Goal: Communication & Community: Answer question/provide support

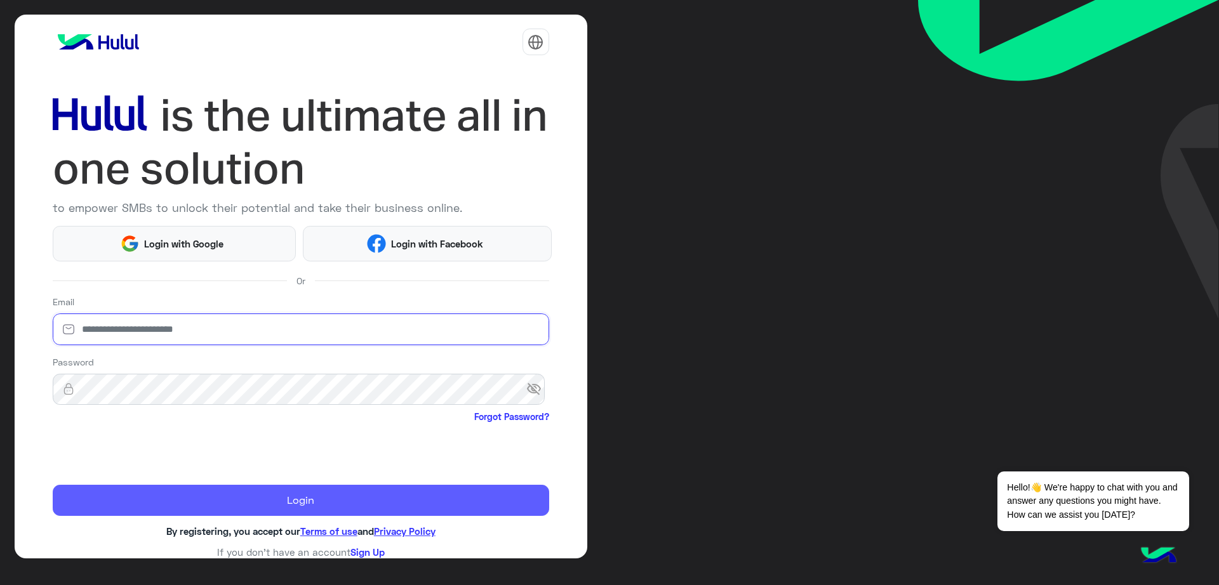
type input "**********"
click at [189, 492] on button "Login" at bounding box center [301, 501] width 496 height 32
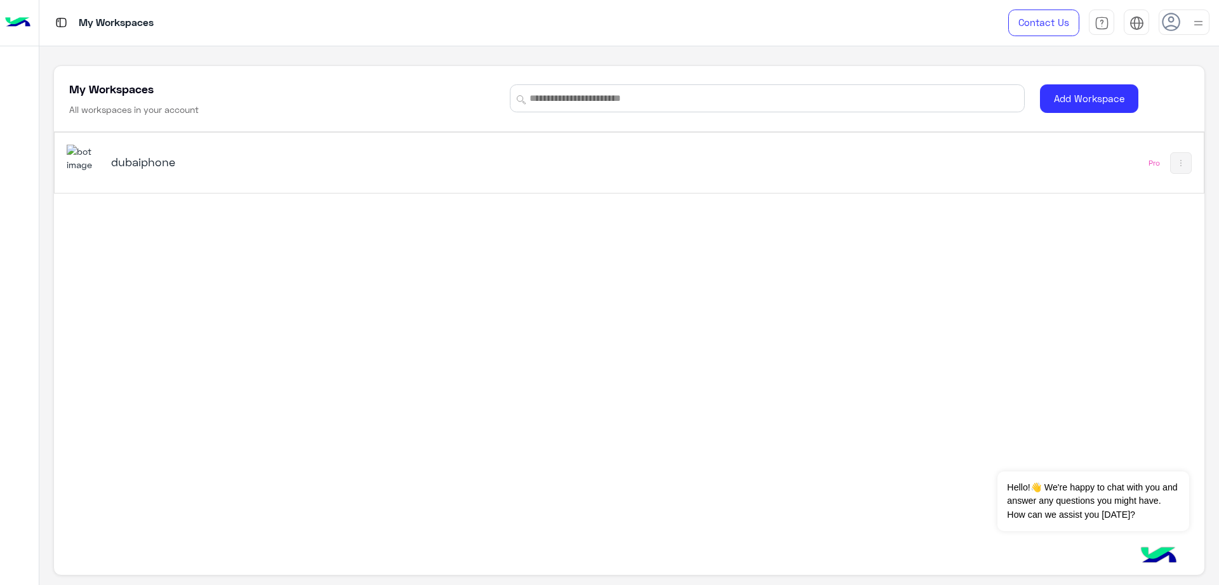
click at [317, 158] on h5 "dubaiphone" at bounding box center [313, 161] width 405 height 15
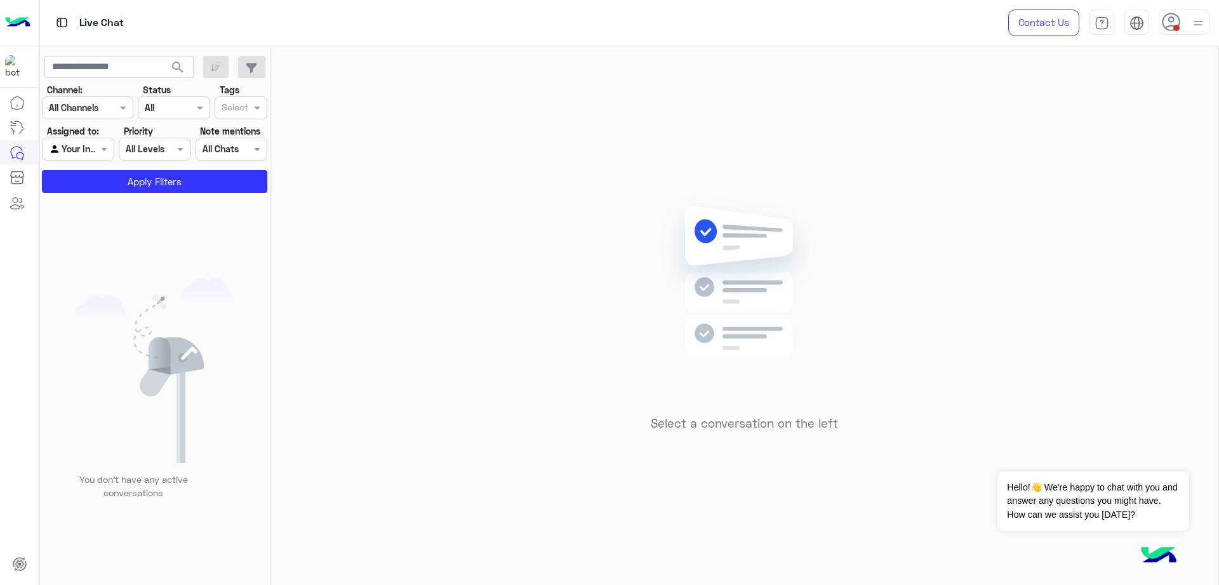
click at [1189, 41] on div "Contact Us Help Center عربي English" at bounding box center [1104, 23] width 230 height 46
click at [1181, 29] on div at bounding box center [1183, 22] width 51 height 25
click at [1200, 96] on div "Online Break Busy Offline" at bounding box center [1129, 142] width 157 height 112
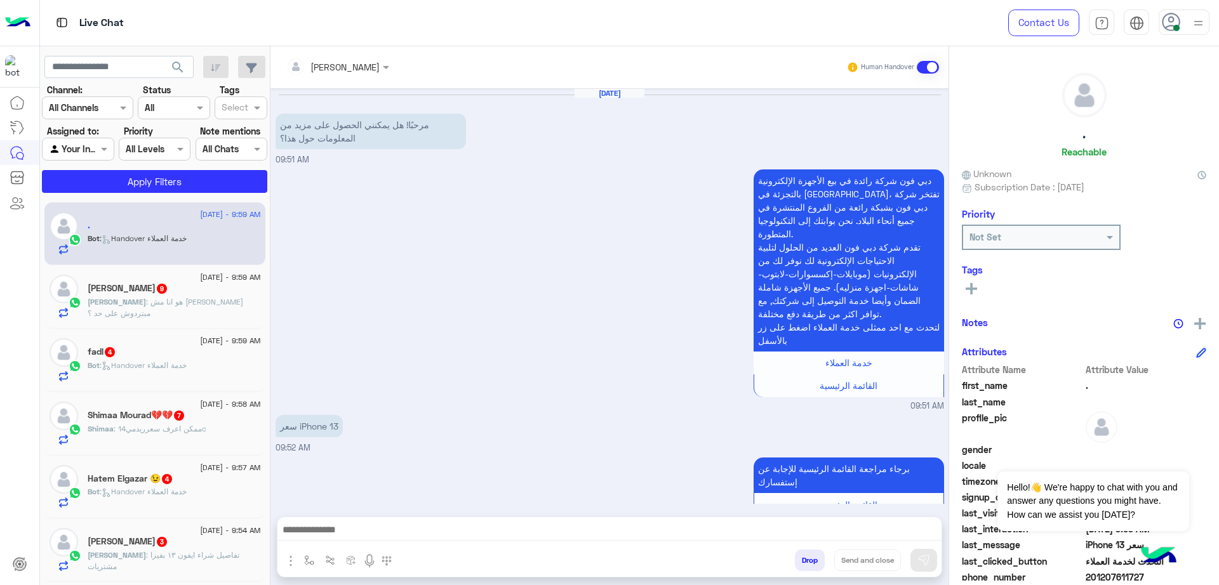
scroll to position [816, 0]
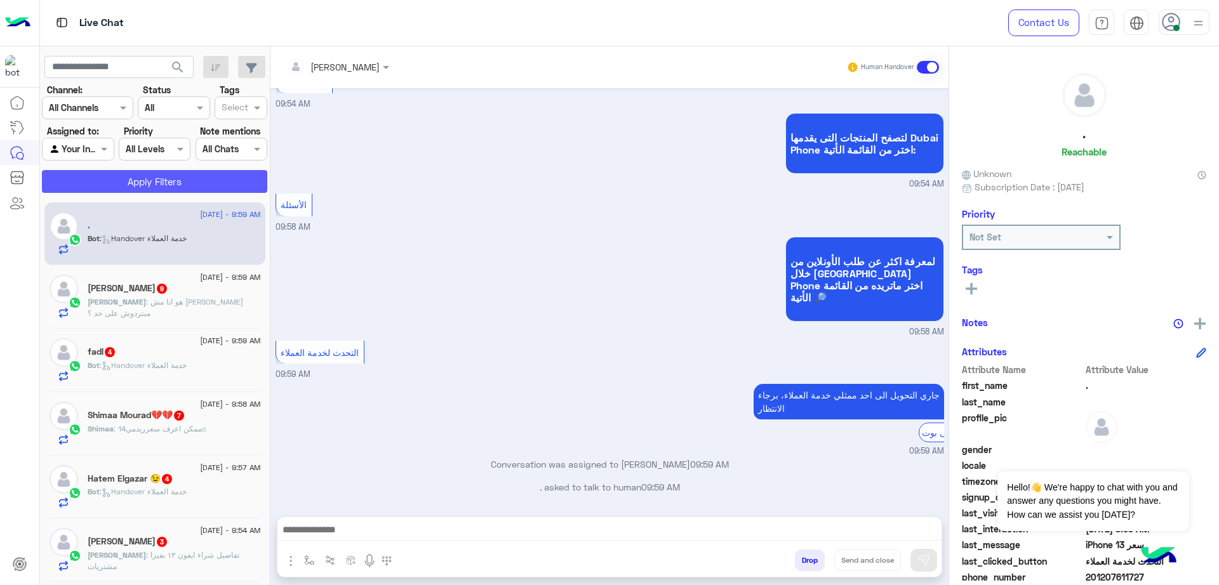
click at [164, 183] on button "Apply Filters" at bounding box center [154, 181] width 225 height 23
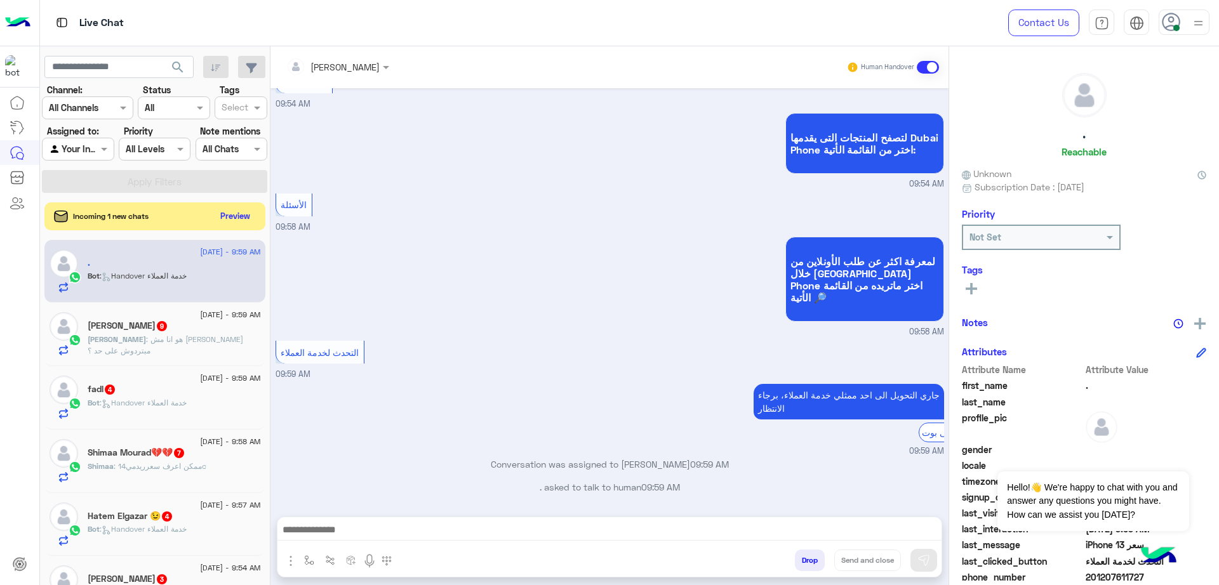
click at [220, 205] on div "Incoming 1 new chats Preview" at bounding box center [154, 216] width 221 height 28
click at [225, 211] on button "Preview" at bounding box center [235, 215] width 39 height 17
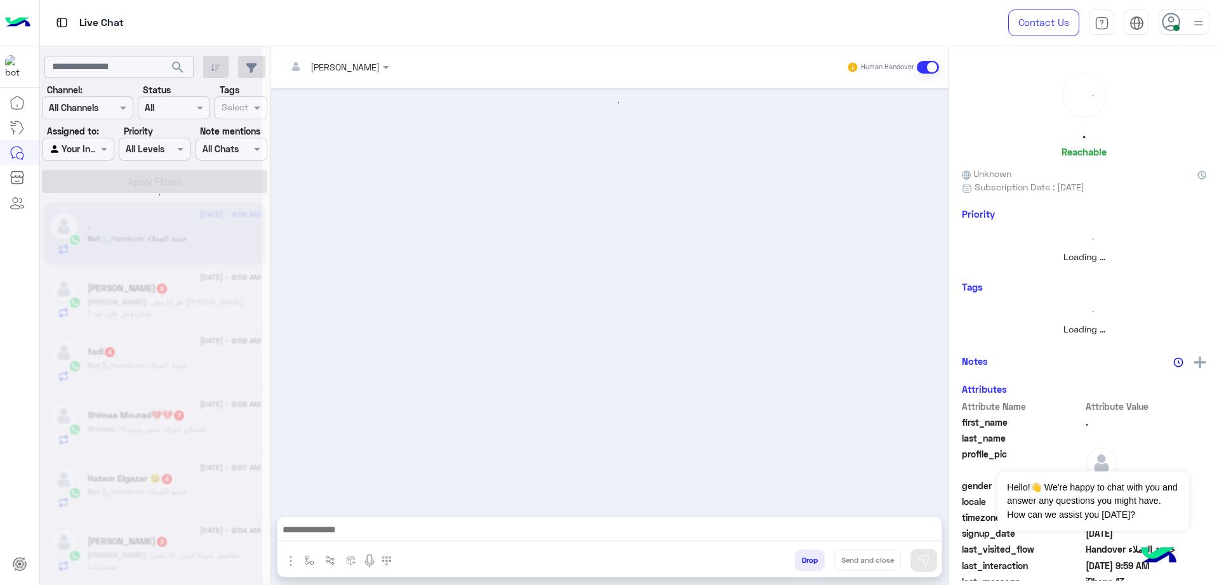
scroll to position [0, 0]
click at [352, 70] on div at bounding box center [338, 66] width 116 height 15
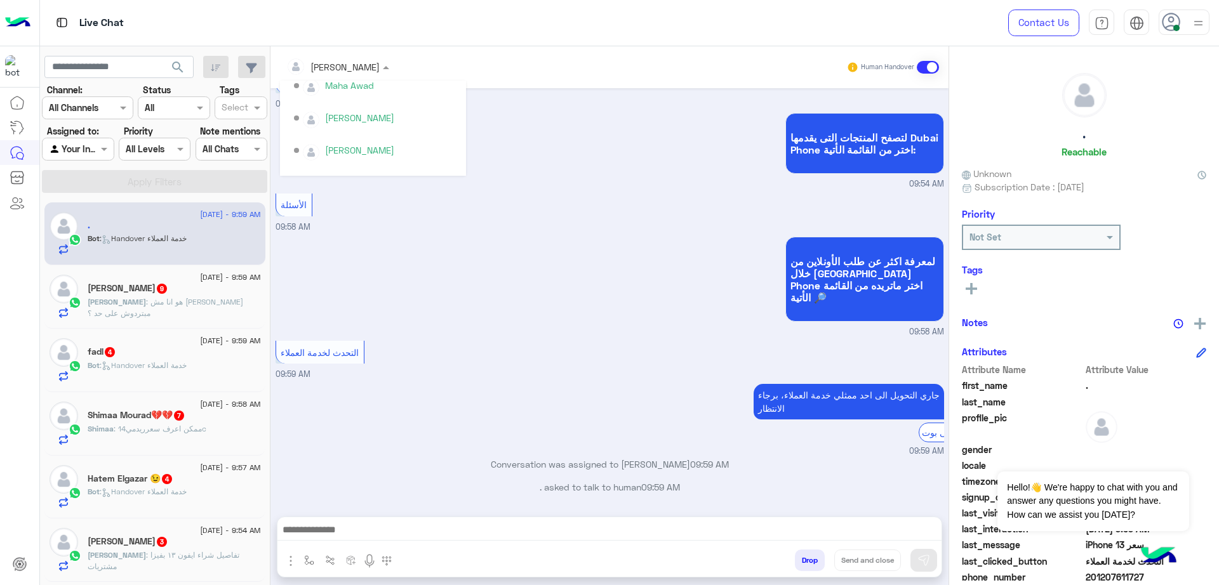
scroll to position [264, 0]
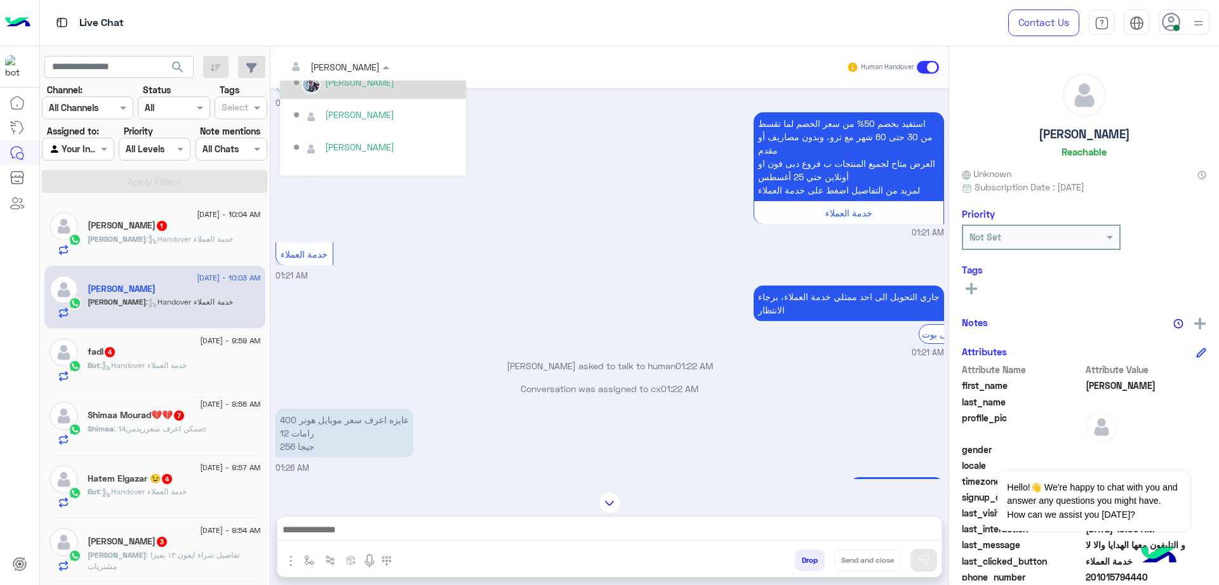
click at [653, 282] on div "خدمة العملاء 01:21 AM" at bounding box center [609, 260] width 668 height 43
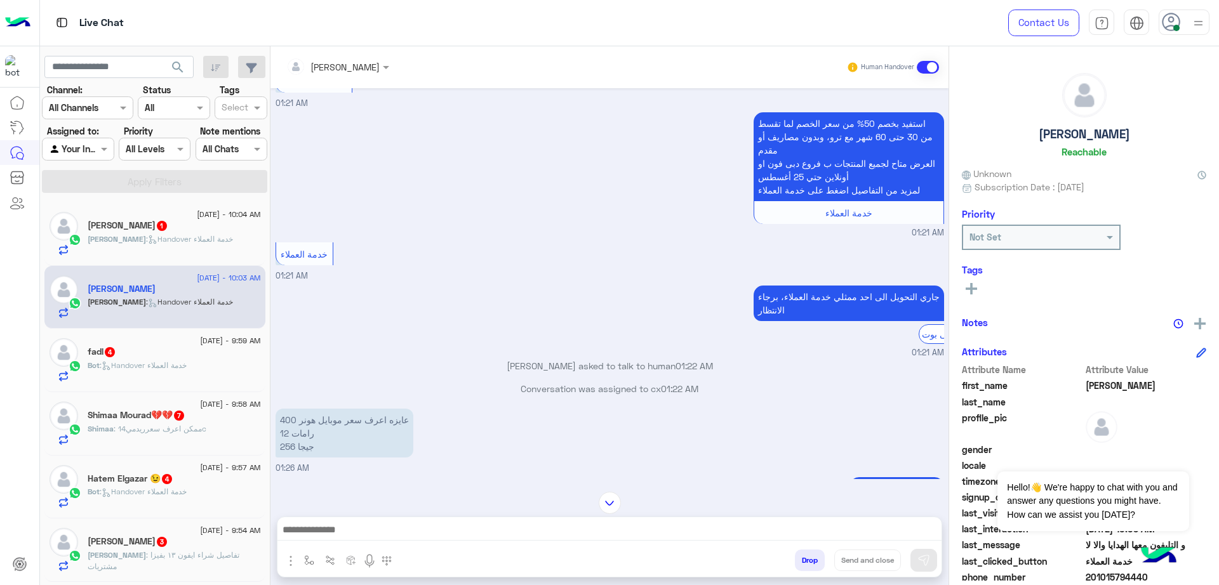
click at [355, 63] on div at bounding box center [338, 66] width 116 height 15
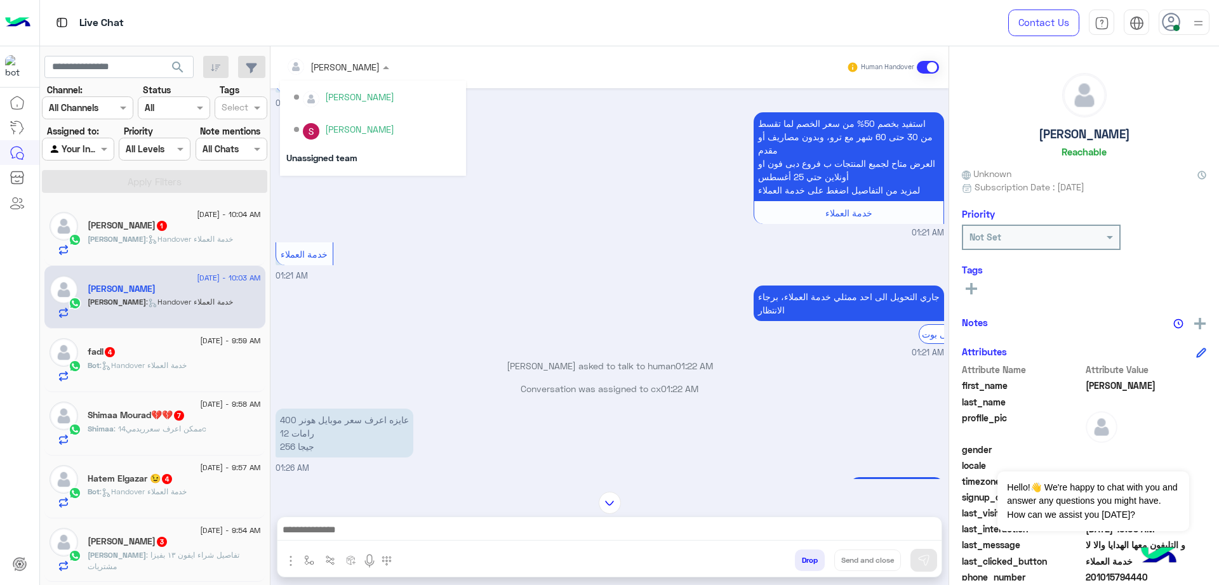
scroll to position [502, 0]
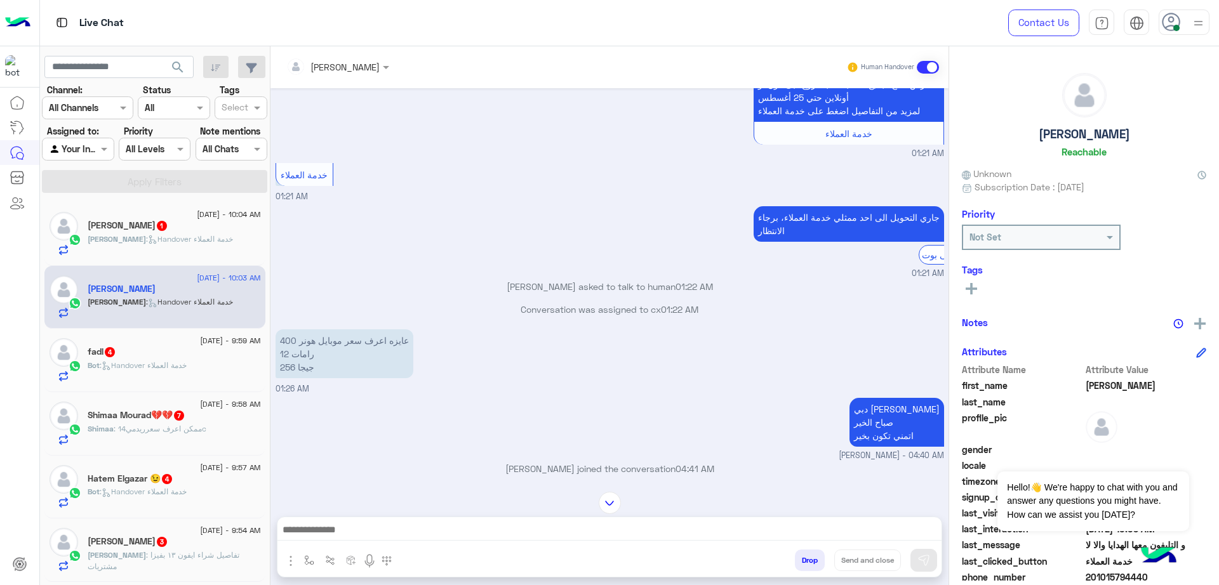
click at [616, 235] on div "جاري التحويل الى [DATE] ممثلي خدمة العملاء، برجاء الانتظار الرجوع الى بوت 01:21…" at bounding box center [609, 241] width 668 height 77
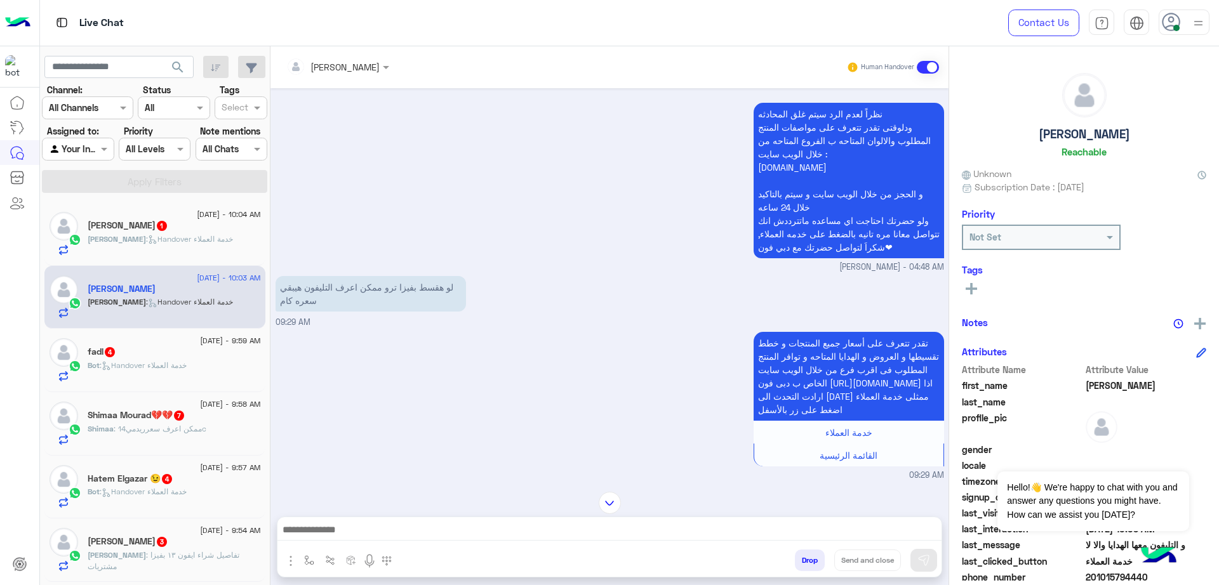
scroll to position [2359, 0]
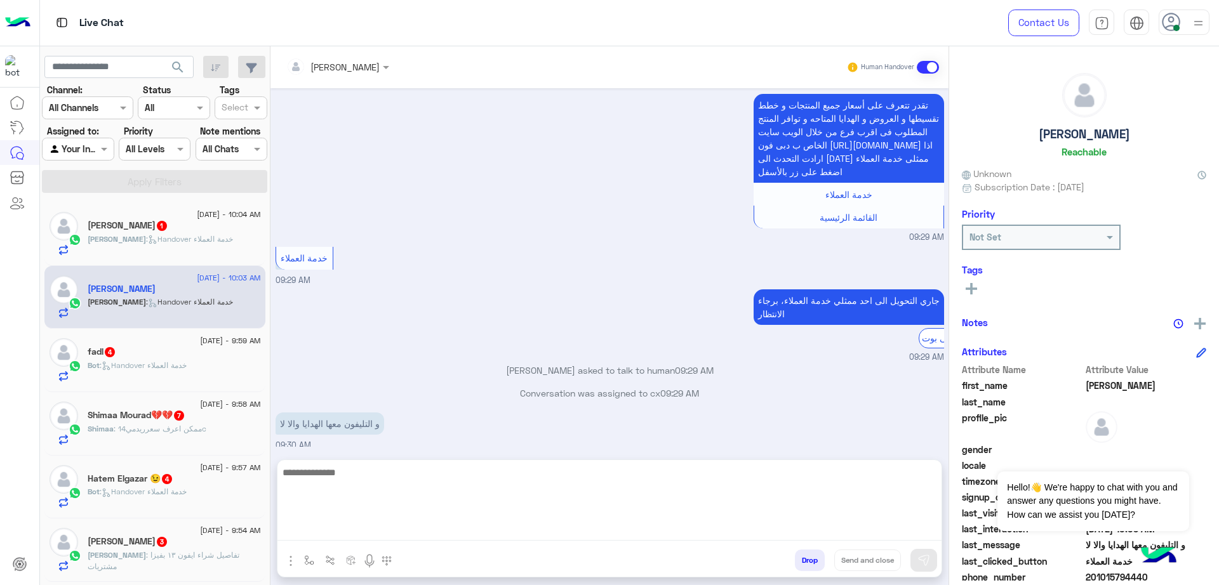
click at [422, 539] on textarea at bounding box center [609, 503] width 664 height 76
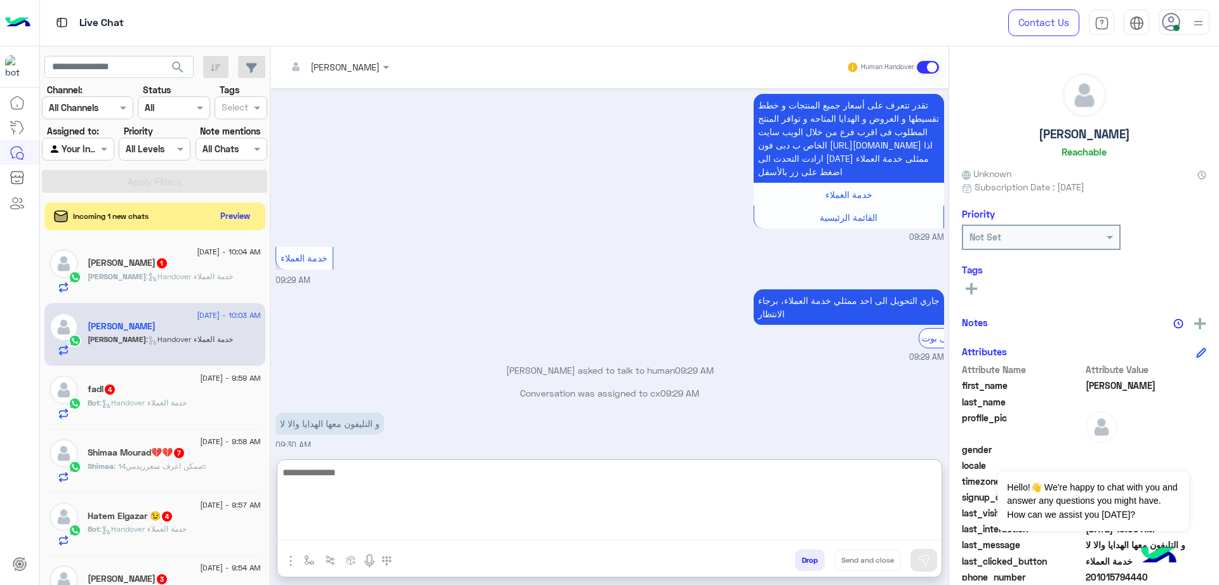
paste textarea "**********"
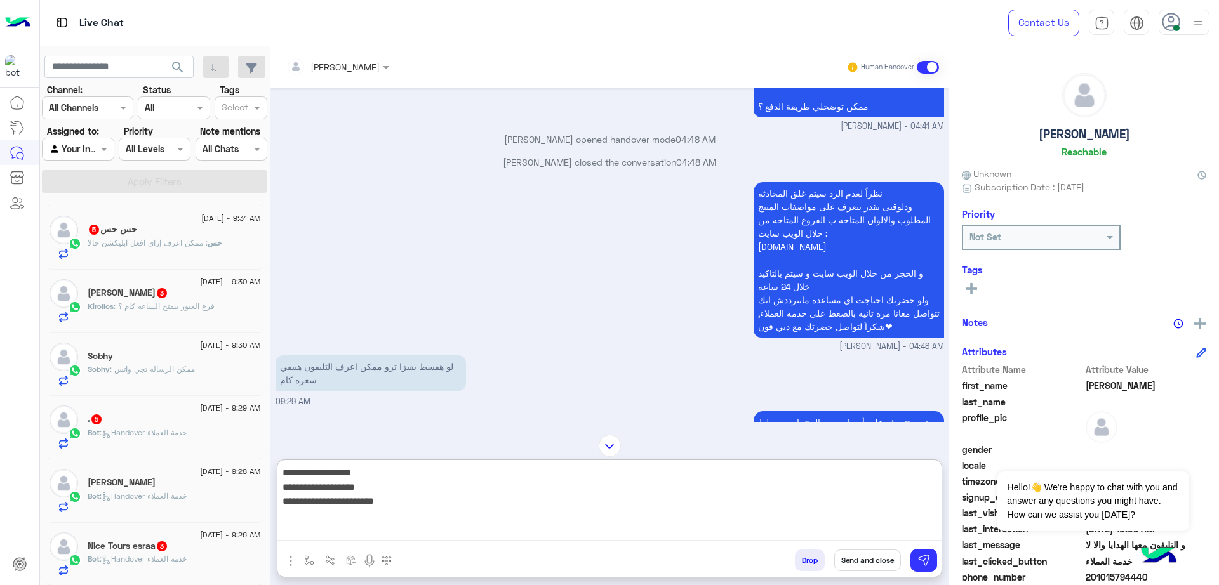
scroll to position [2200, 0]
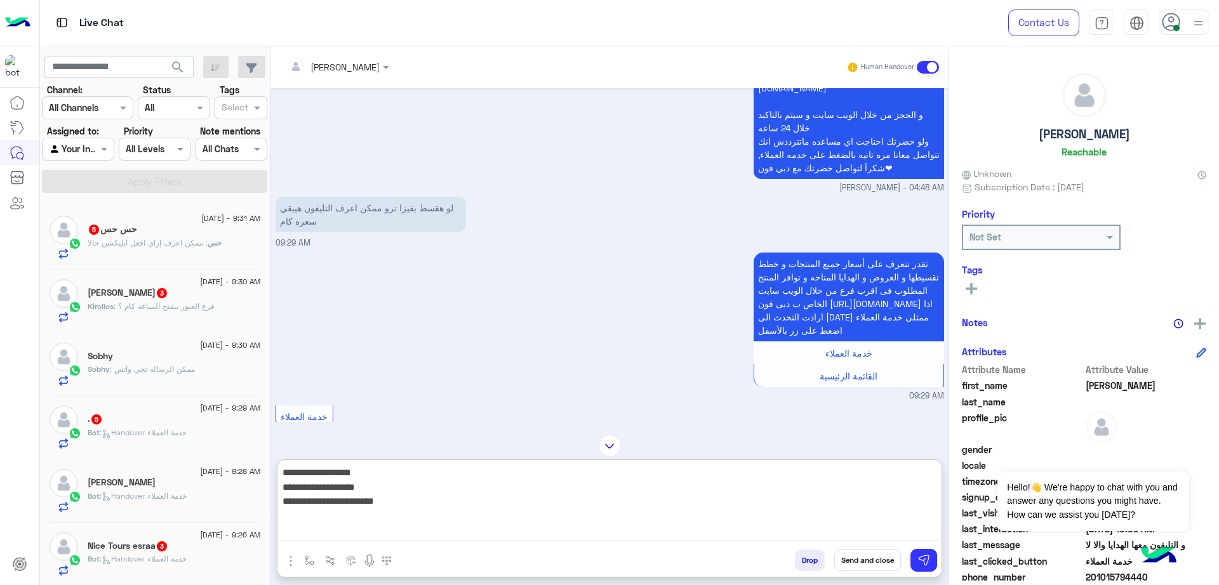
type textarea "**********"
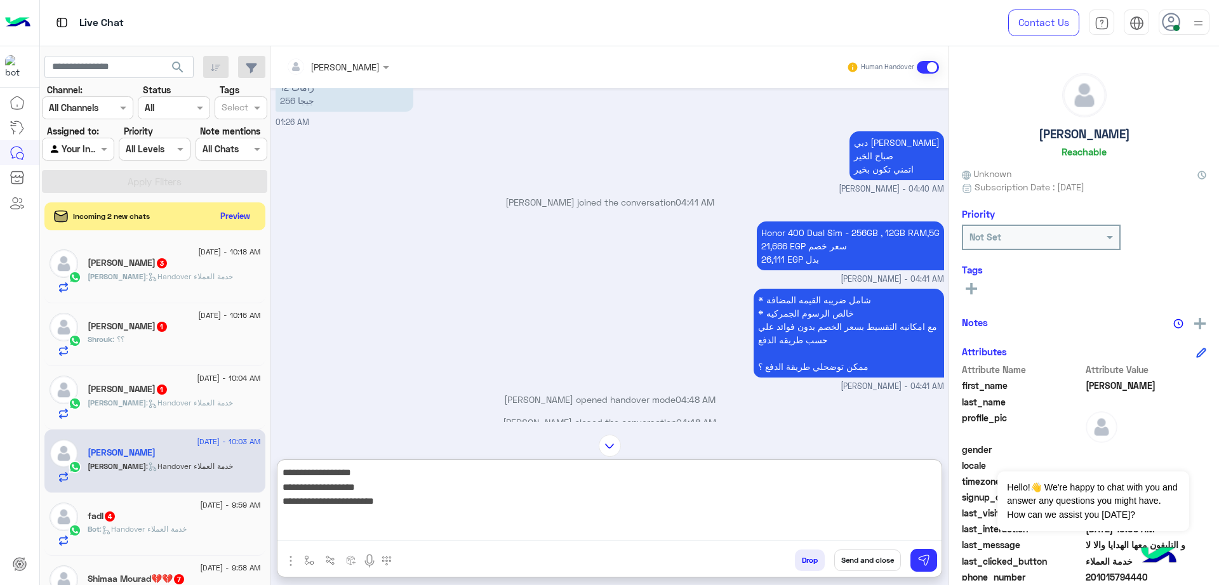
scroll to position [1622, 0]
